Goal: Navigation & Orientation: Find specific page/section

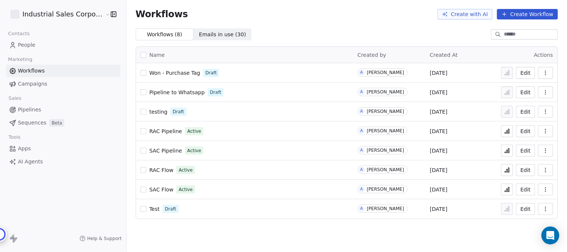
click at [88, 12] on html "Industrial Sales Corporation (ISC) Contacts People Marketing Workflows Campaign…" at bounding box center [283, 126] width 567 height 252
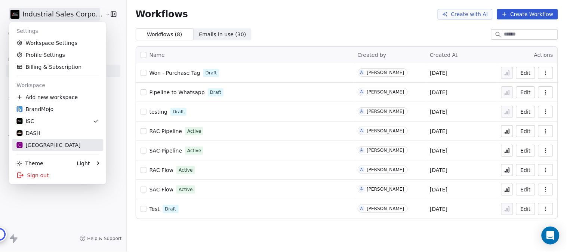
click at [58, 146] on div "C Chitrakoota School" at bounding box center [48, 144] width 64 height 7
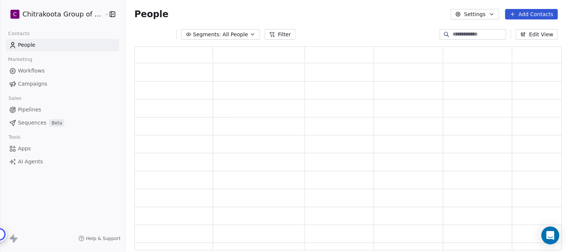
scroll to position [197, 421]
click at [24, 148] on span "Apps" at bounding box center [24, 149] width 13 height 8
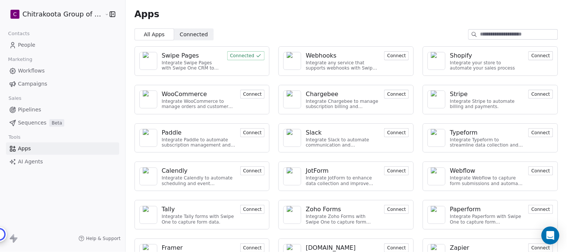
click at [176, 55] on div "Swipe Pages" at bounding box center [180, 55] width 37 height 9
